Goal: Transaction & Acquisition: Purchase product/service

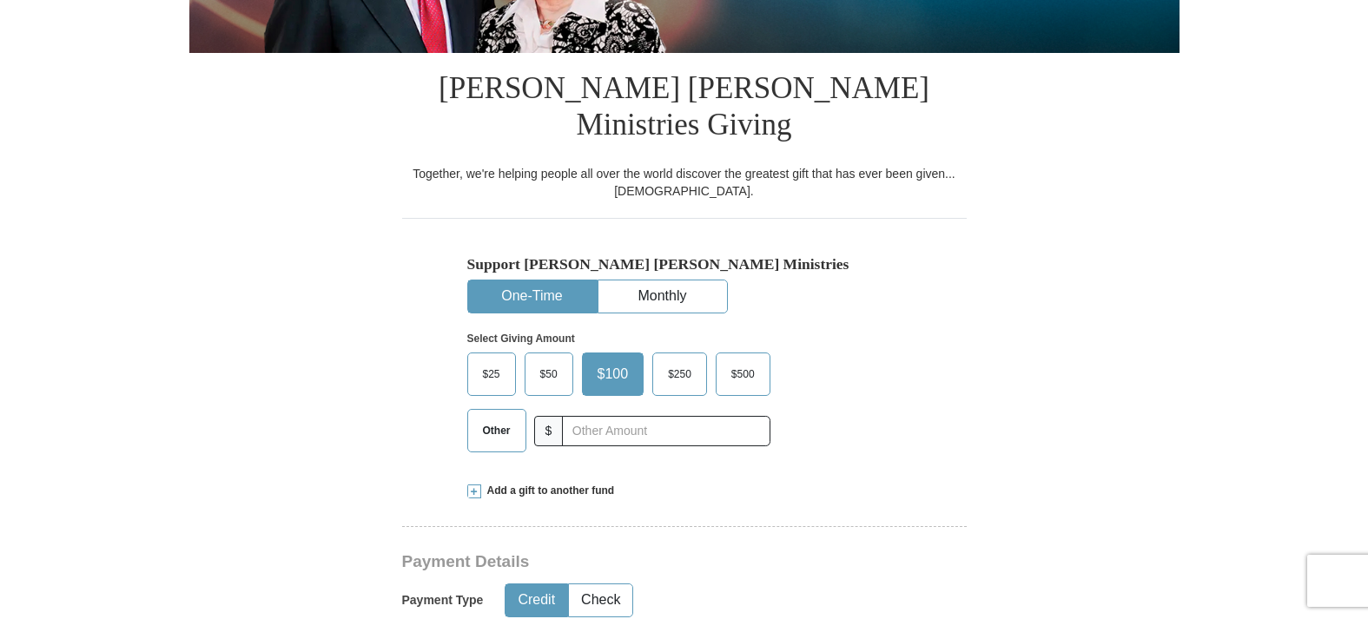
scroll to position [384, 0]
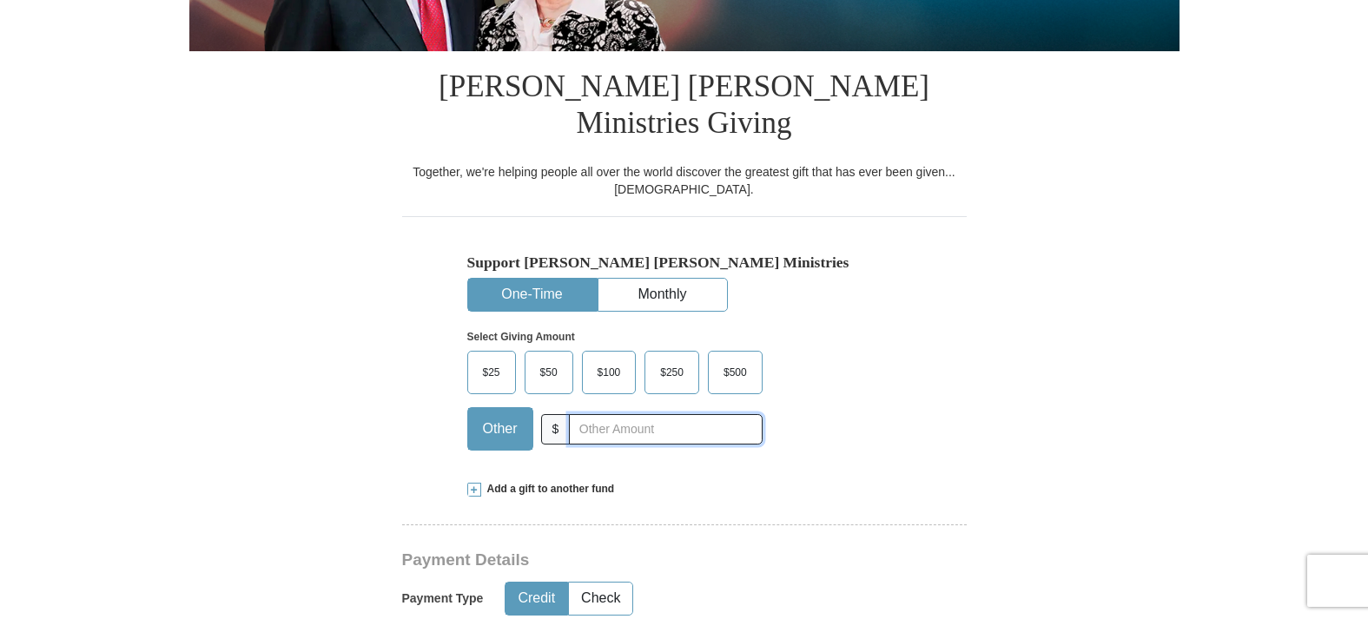
drag, startPoint x: 0, startPoint y: 0, endPoint x: 598, endPoint y: 422, distance: 732.4
click at [598, 422] on input "text" at bounding box center [665, 429] width 193 height 30
type input "225.00"
drag, startPoint x: 598, startPoint y: 422, endPoint x: 547, endPoint y: 255, distance: 175.3
click at [547, 279] on button "One-Time" at bounding box center [532, 295] width 129 height 32
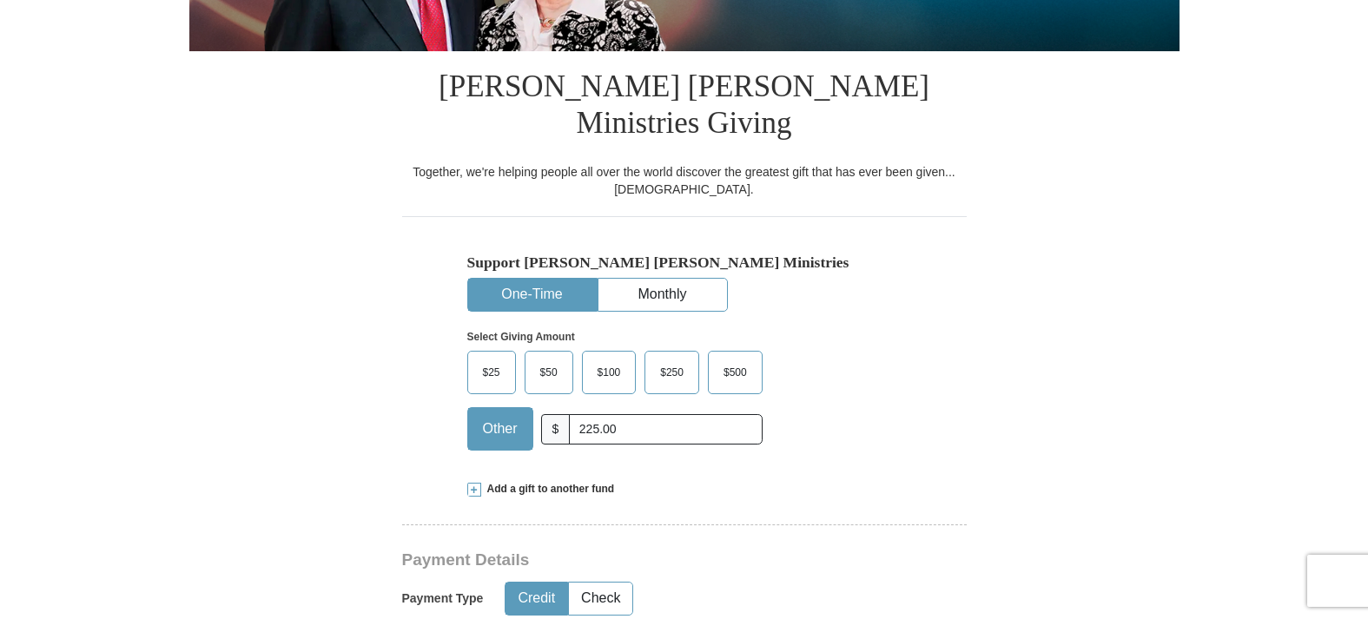
click at [531, 279] on button "One-Time" at bounding box center [532, 295] width 129 height 32
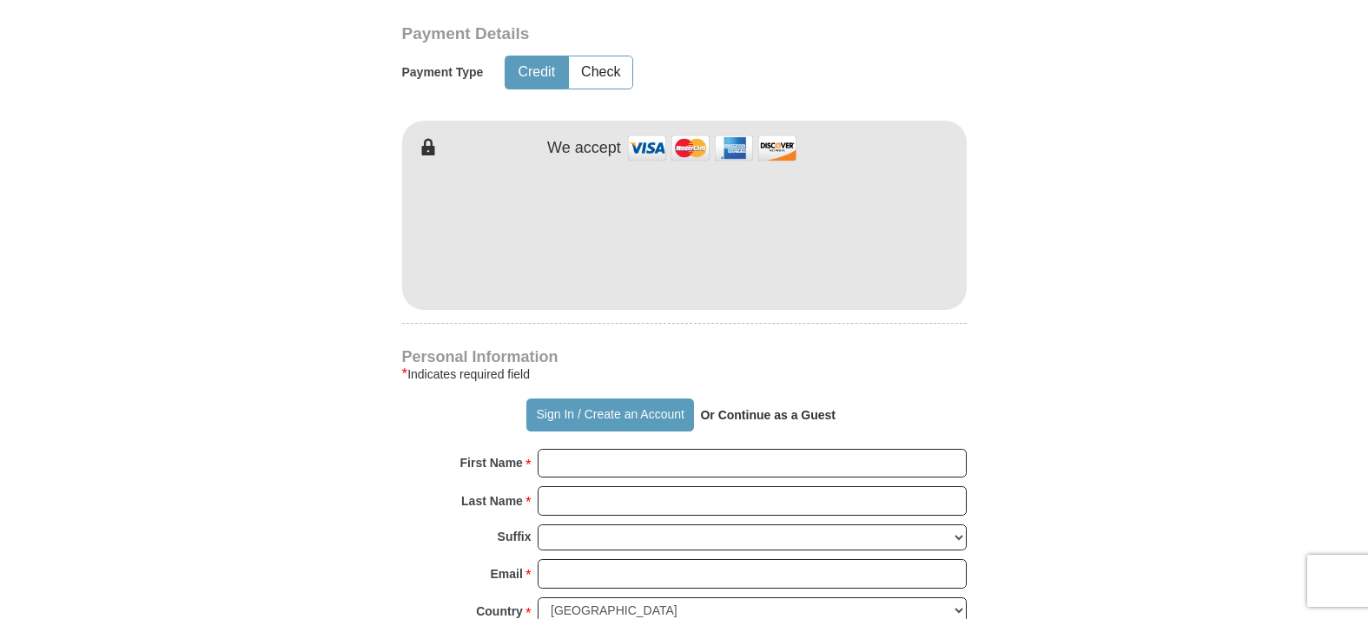
scroll to position [912, 0]
click at [645, 459] on input "First Name *" at bounding box center [752, 462] width 429 height 30
type input "E I"
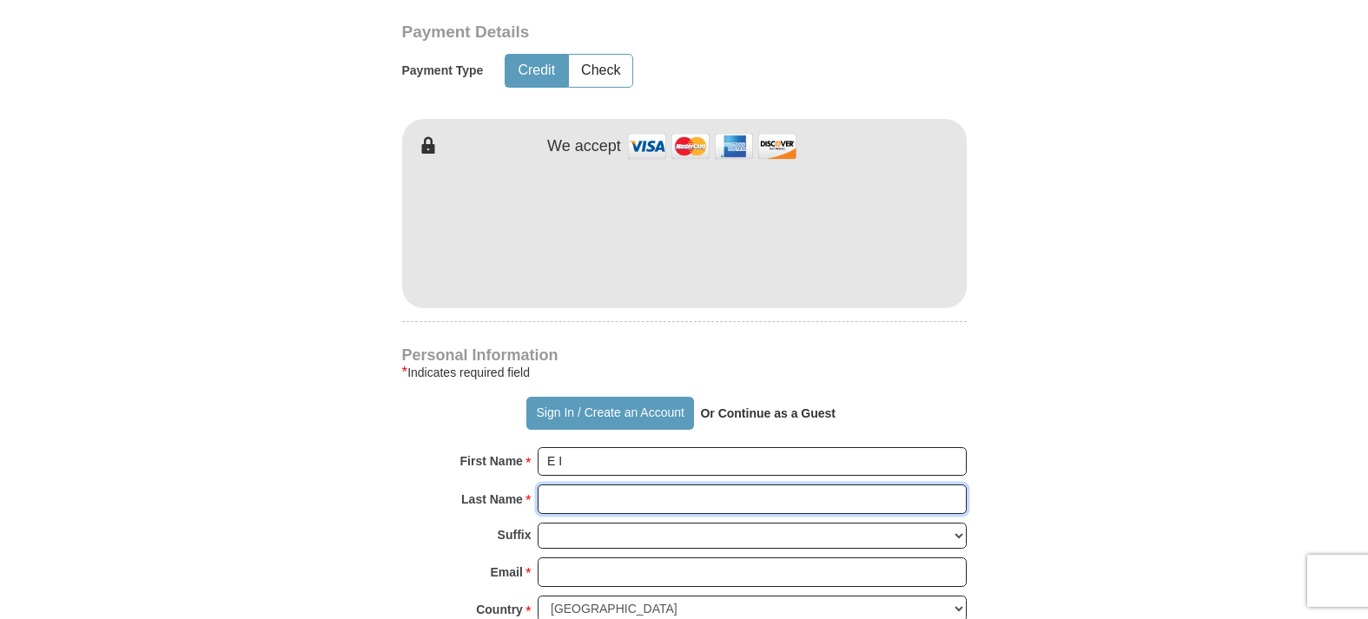
drag, startPoint x: 672, startPoint y: 420, endPoint x: 636, endPoint y: 499, distance: 87.8
click at [636, 499] on input "Last Name *" at bounding box center [752, 500] width 429 height 30
type input "[PERSON_NAME]"
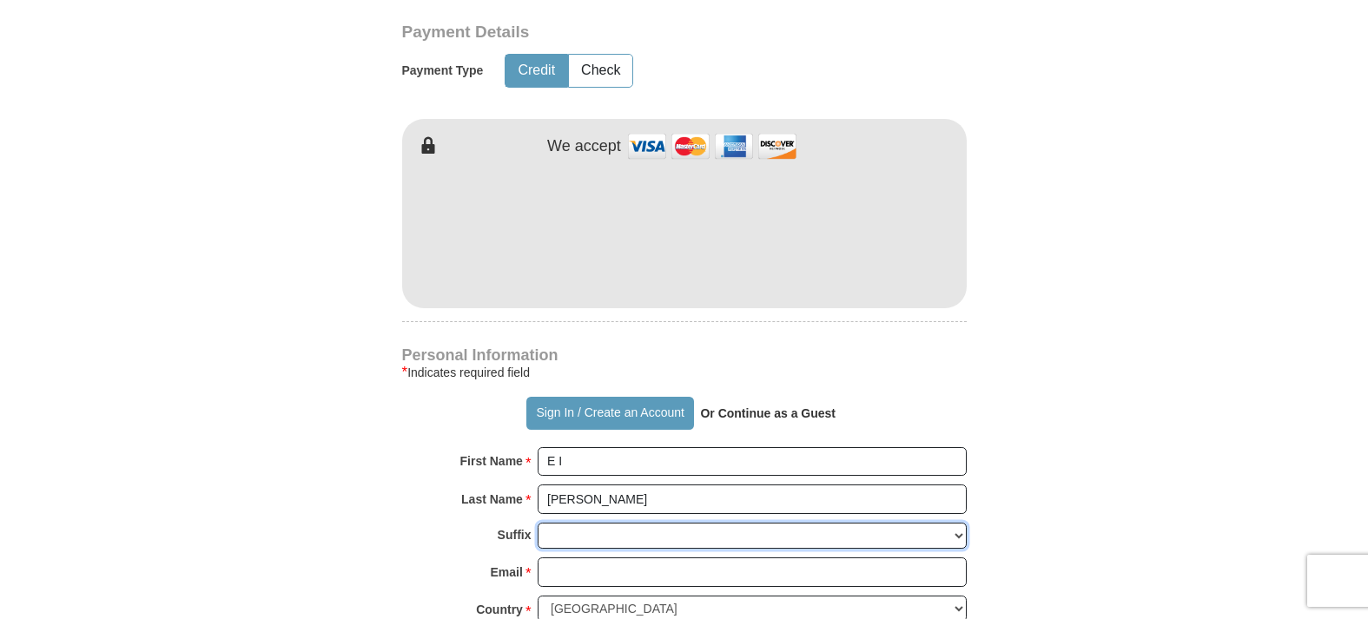
click at [653, 535] on select "[PERSON_NAME] I II III IV V VI" at bounding box center [752, 536] width 429 height 27
select select "Jr"
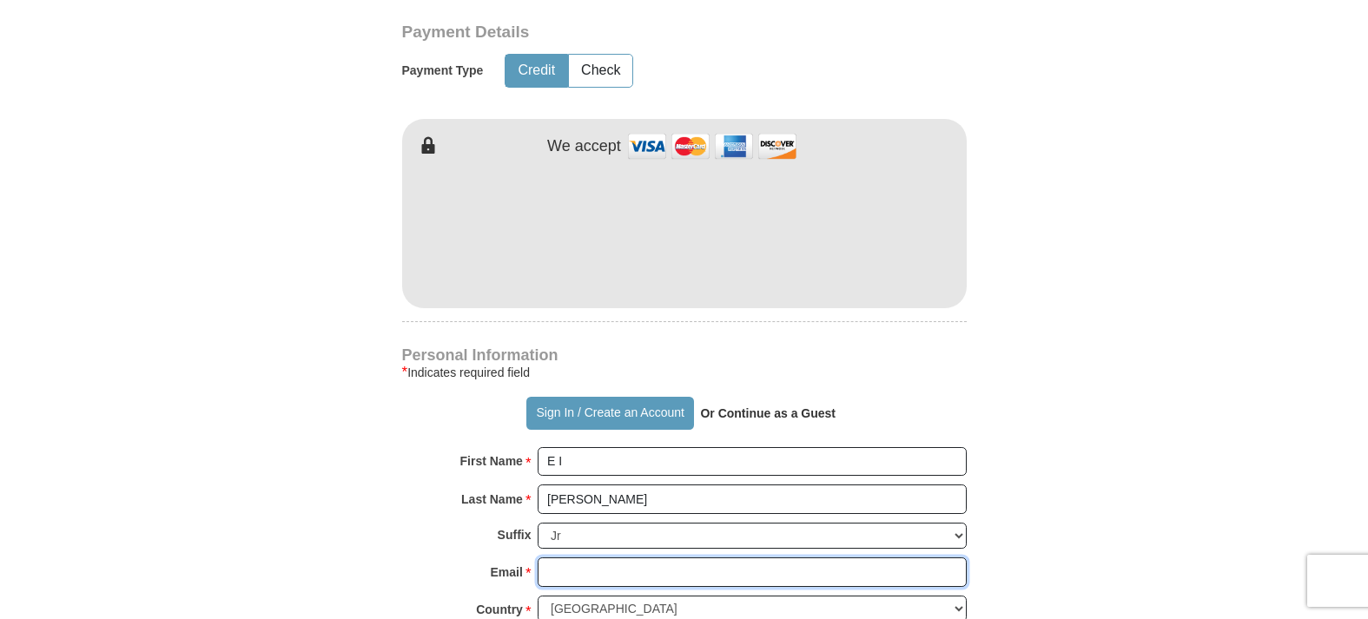
drag, startPoint x: 636, startPoint y: 499, endPoint x: 613, endPoint y: 564, distance: 68.1
click at [613, 564] on input "Email *" at bounding box center [752, 573] width 429 height 30
type input "[EMAIL_ADDRESS][DOMAIN_NAME]"
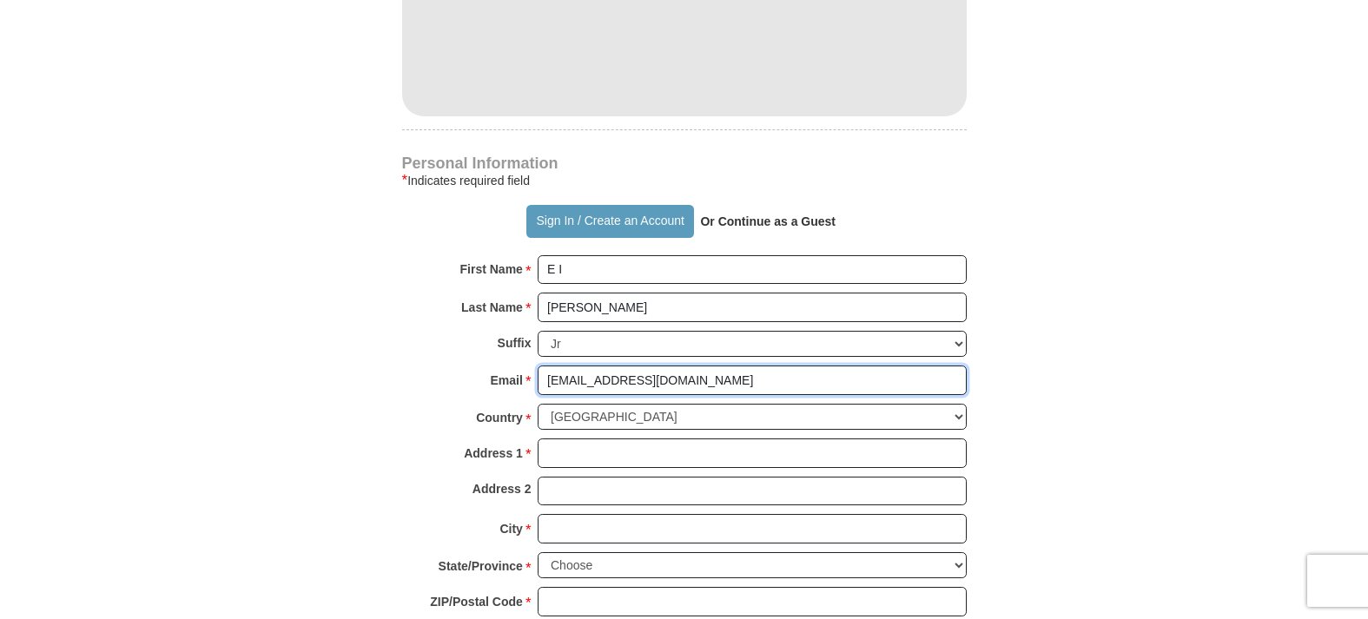
scroll to position [1107, 0]
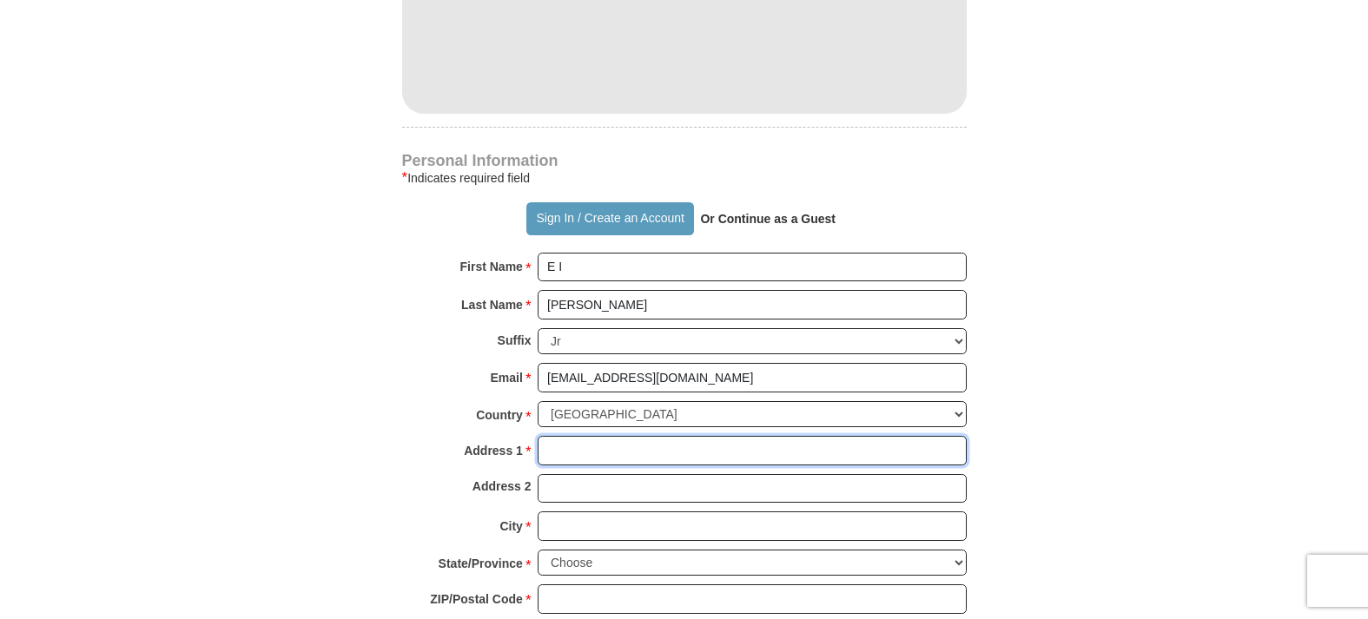
click at [684, 448] on input "Address 1 *" at bounding box center [752, 451] width 429 height 30
type input "PO BOX 3642"
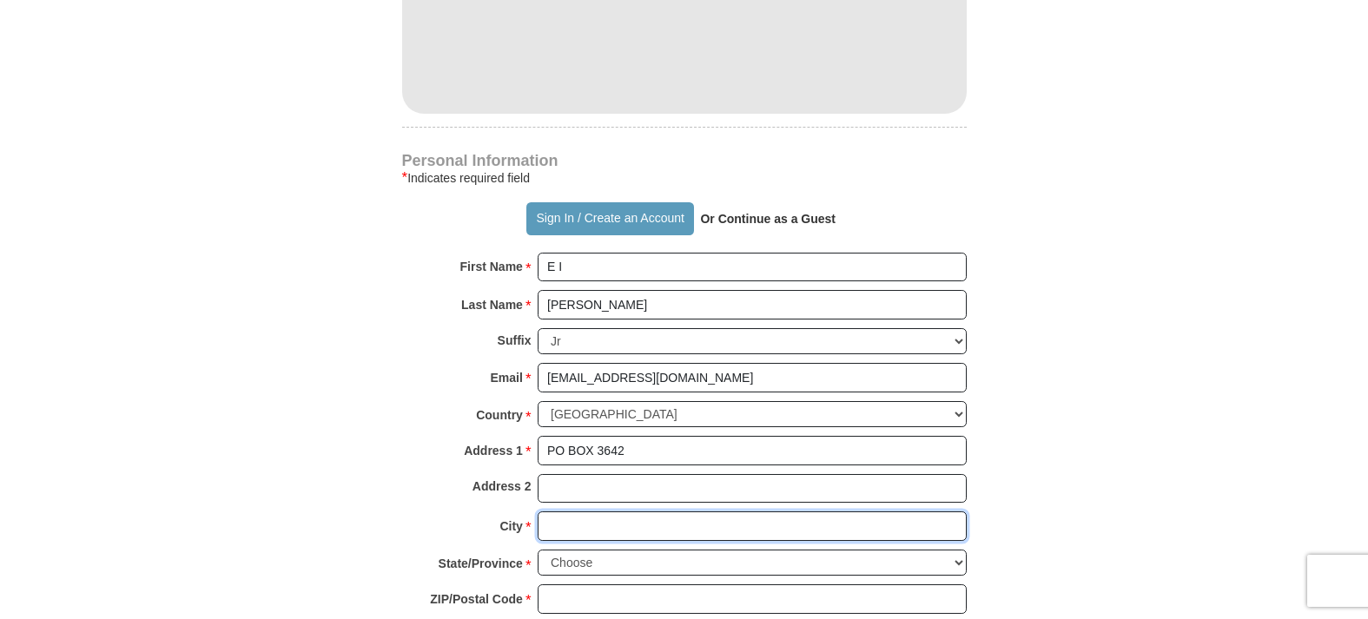
type input "[GEOGRAPHIC_DATA]"
select select "MA"
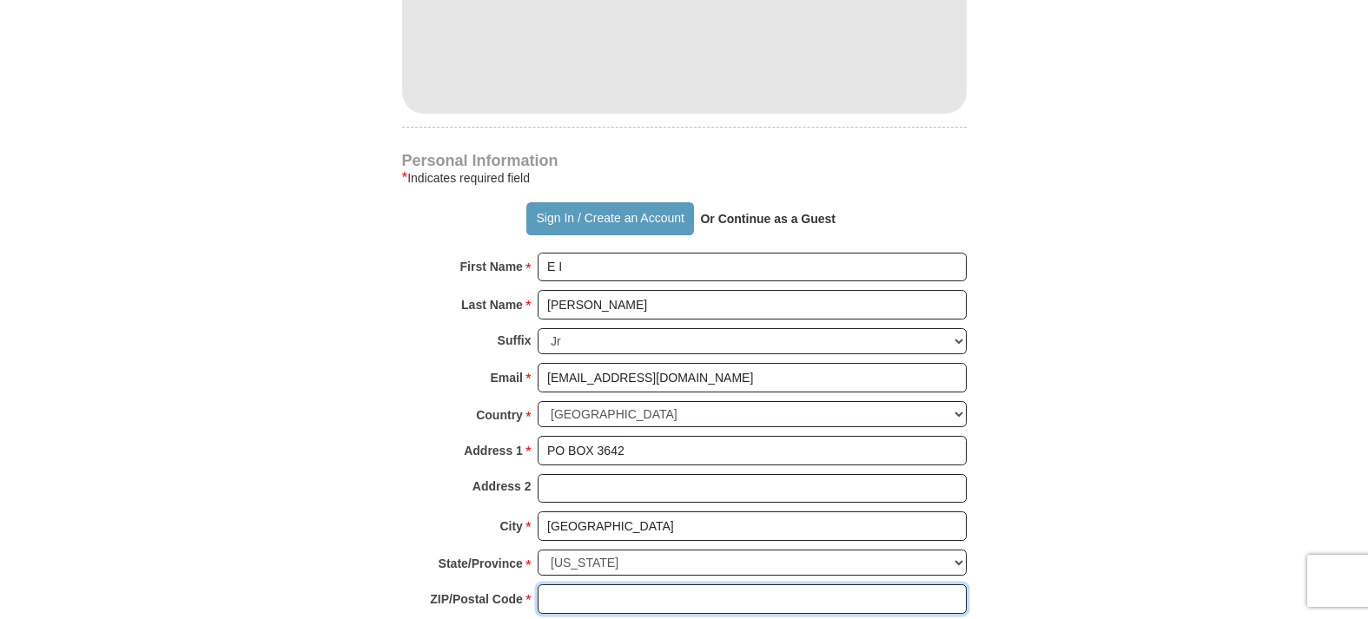
type input "02361-3642"
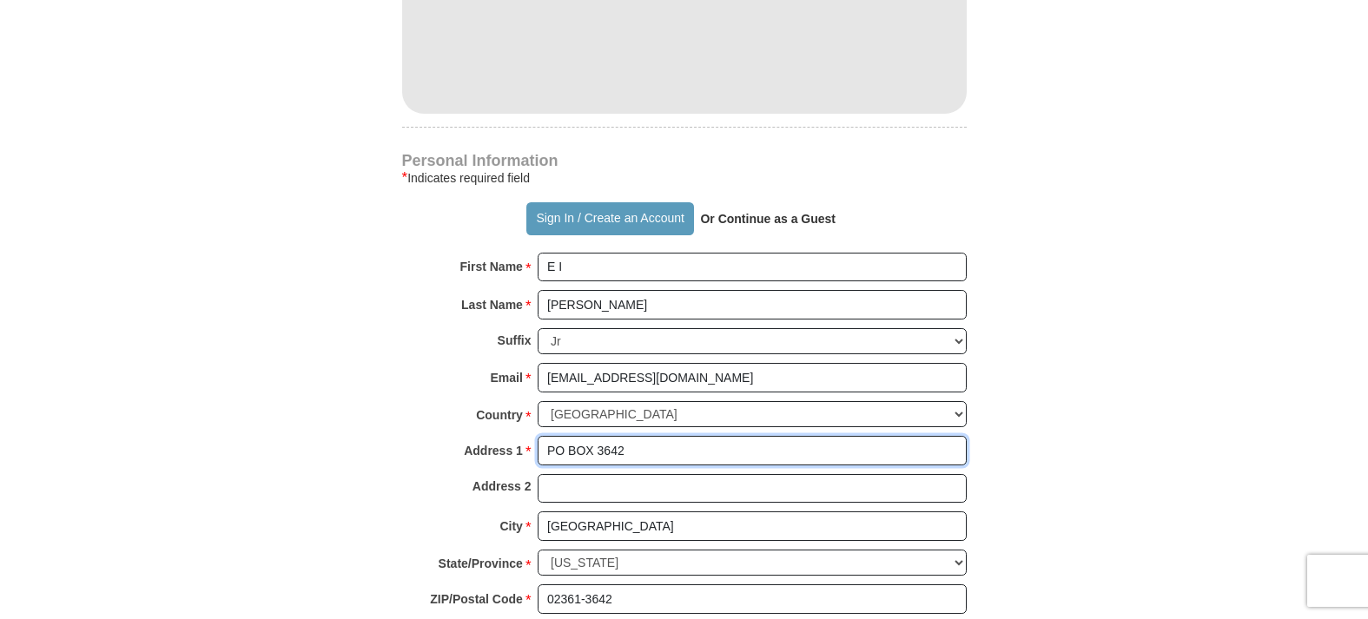
scroll to position [1229, 0]
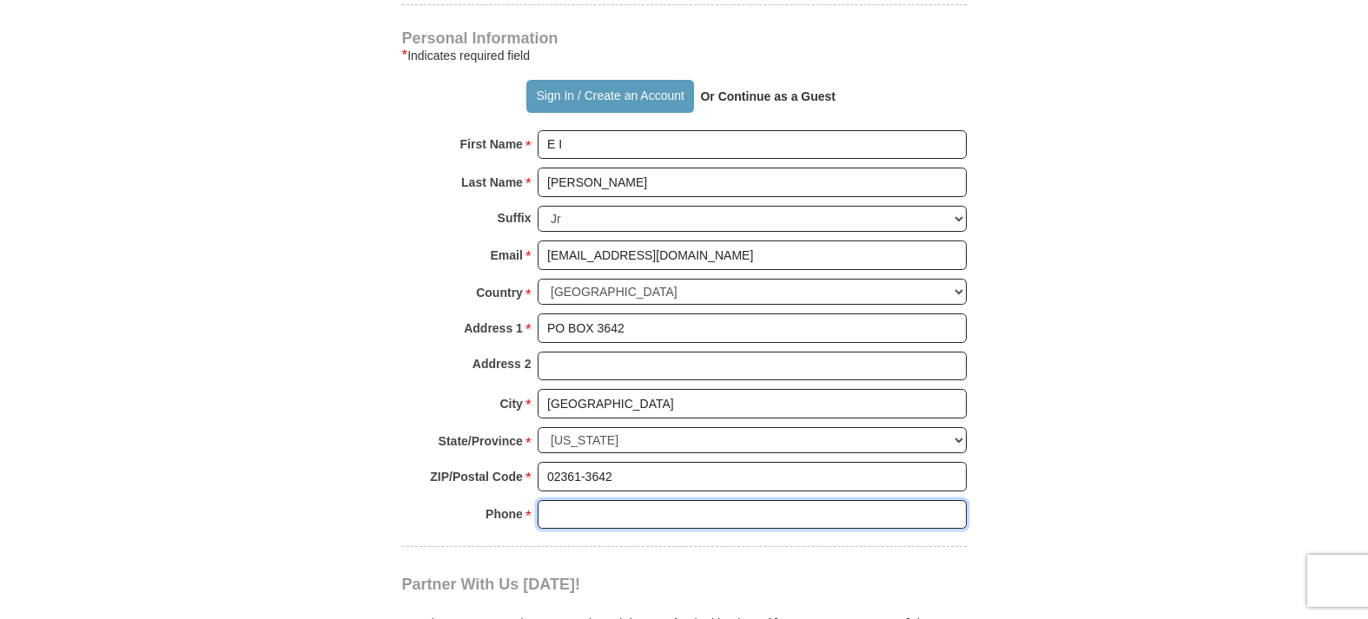
drag, startPoint x: 613, startPoint y: 564, endPoint x: 669, endPoint y: 511, distance: 76.8
click at [669, 511] on input "Phone * *" at bounding box center [752, 515] width 429 height 30
type input "5088303578"
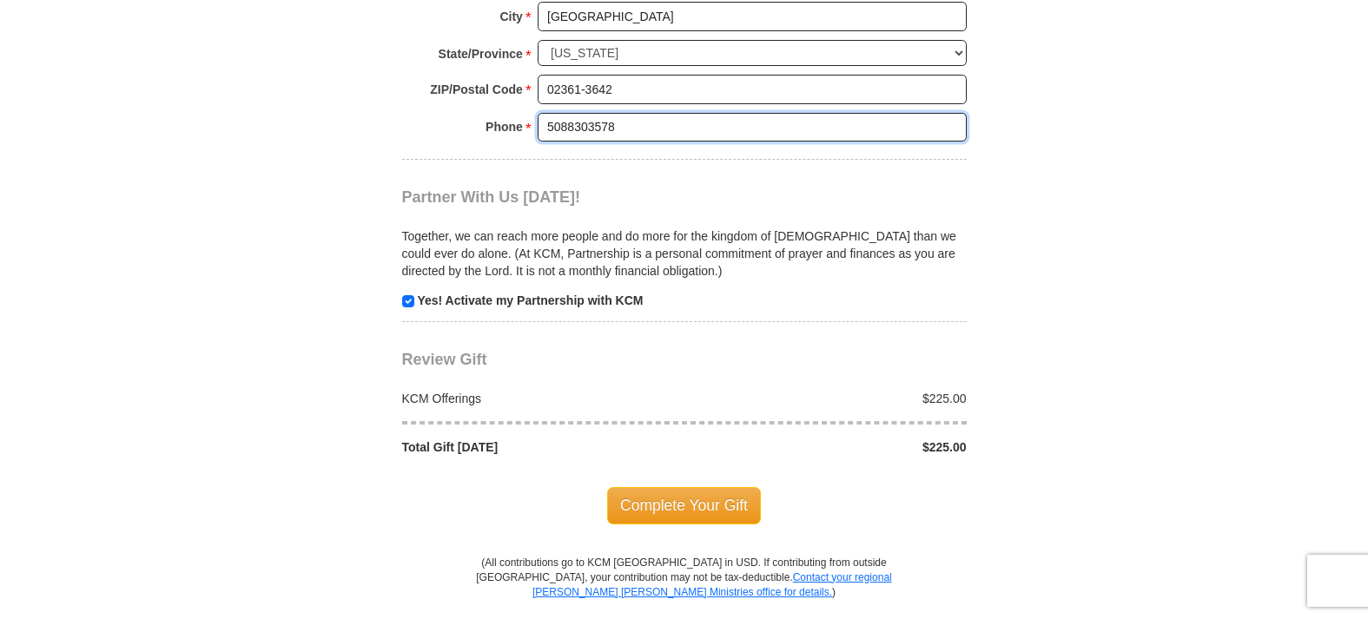
scroll to position [1618, 0]
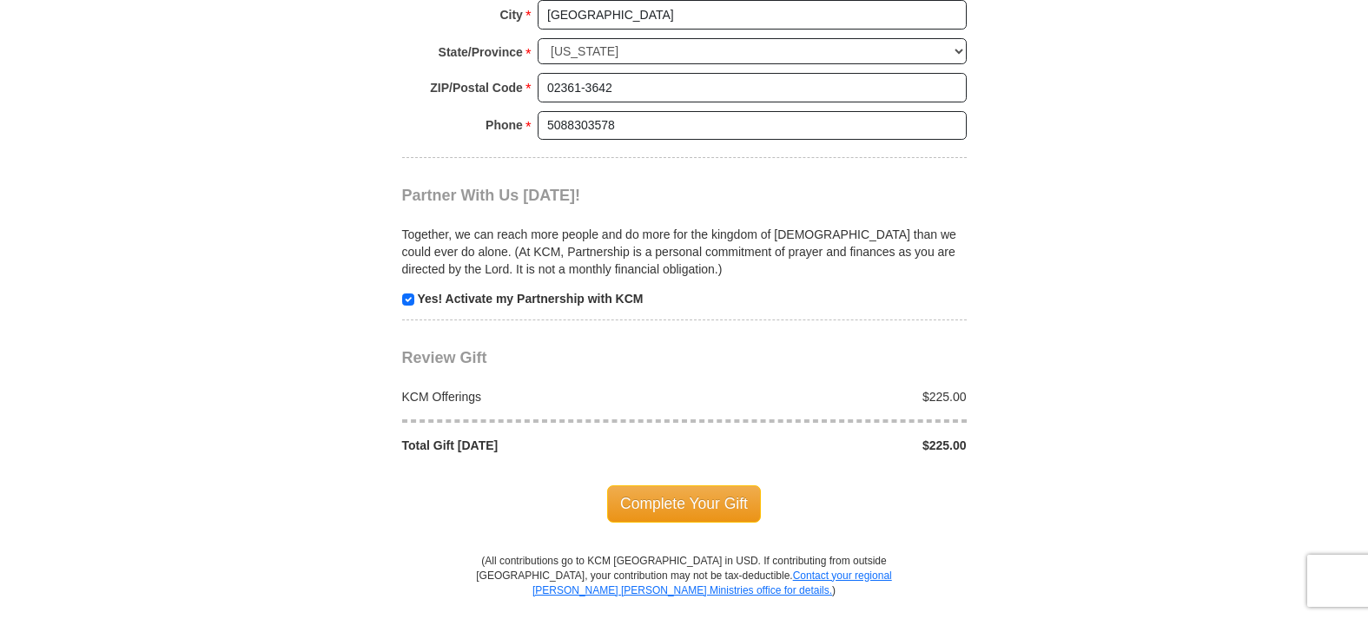
click at [691, 499] on span "Complete Your Gift" at bounding box center [684, 504] width 154 height 36
